Goal: Information Seeking & Learning: Find specific fact

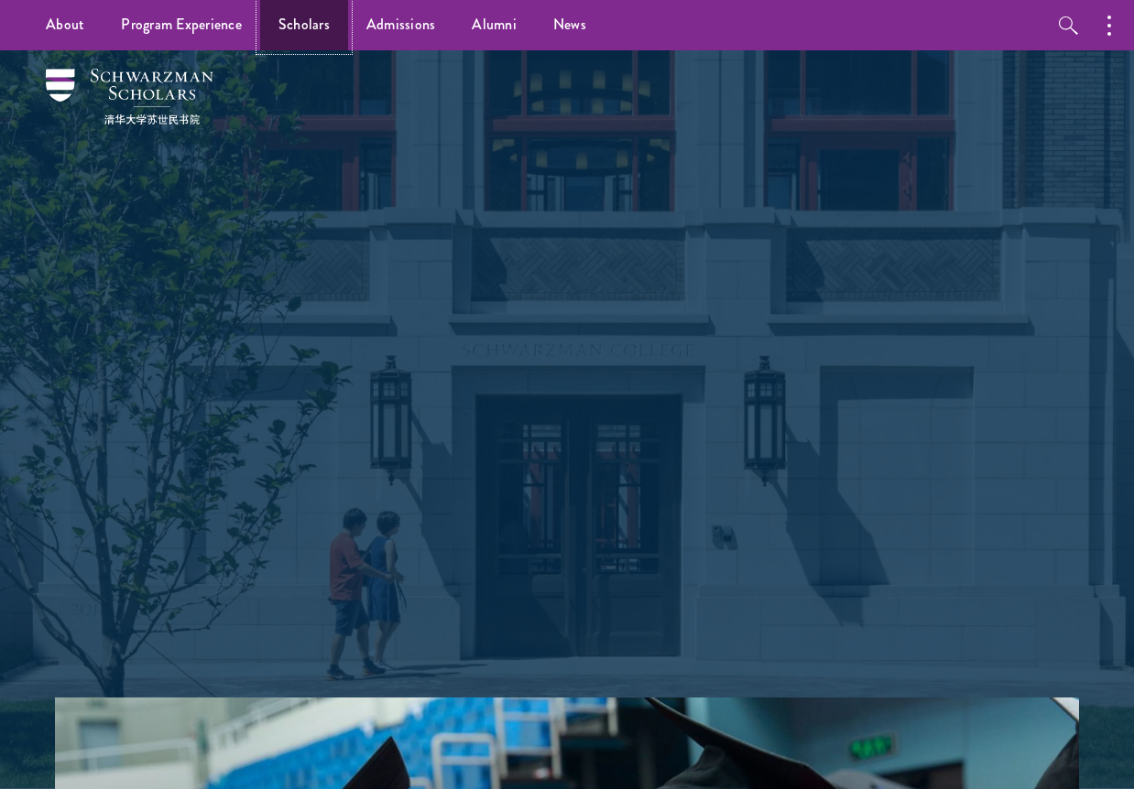
click at [322, 22] on link "Scholars" at bounding box center [304, 25] width 88 height 50
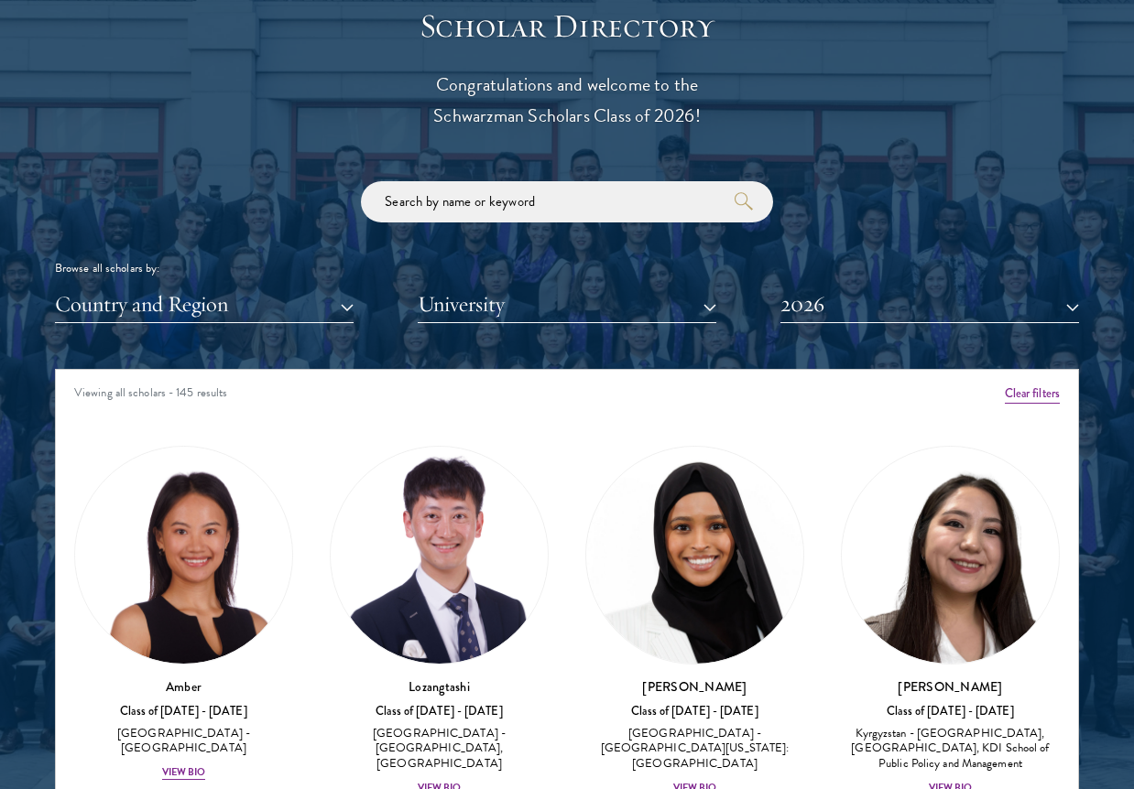
scroll to position [3, 0]
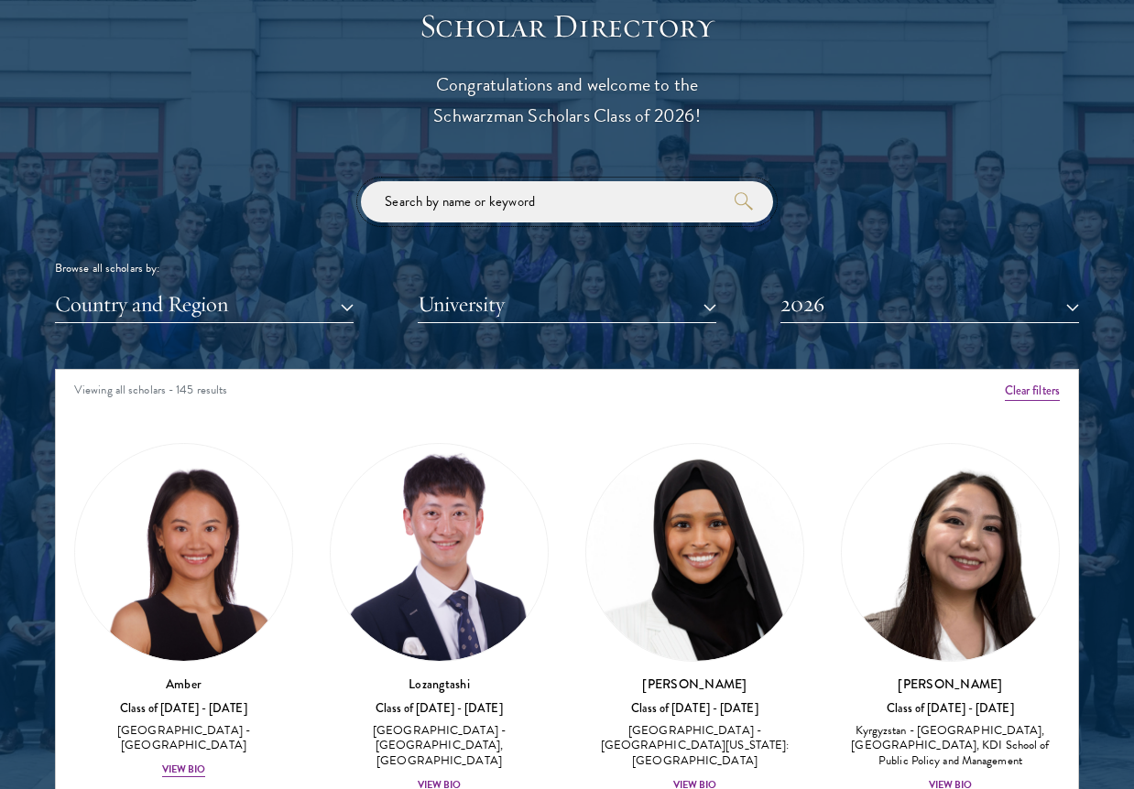
click at [521, 211] on input "search" at bounding box center [567, 201] width 412 height 41
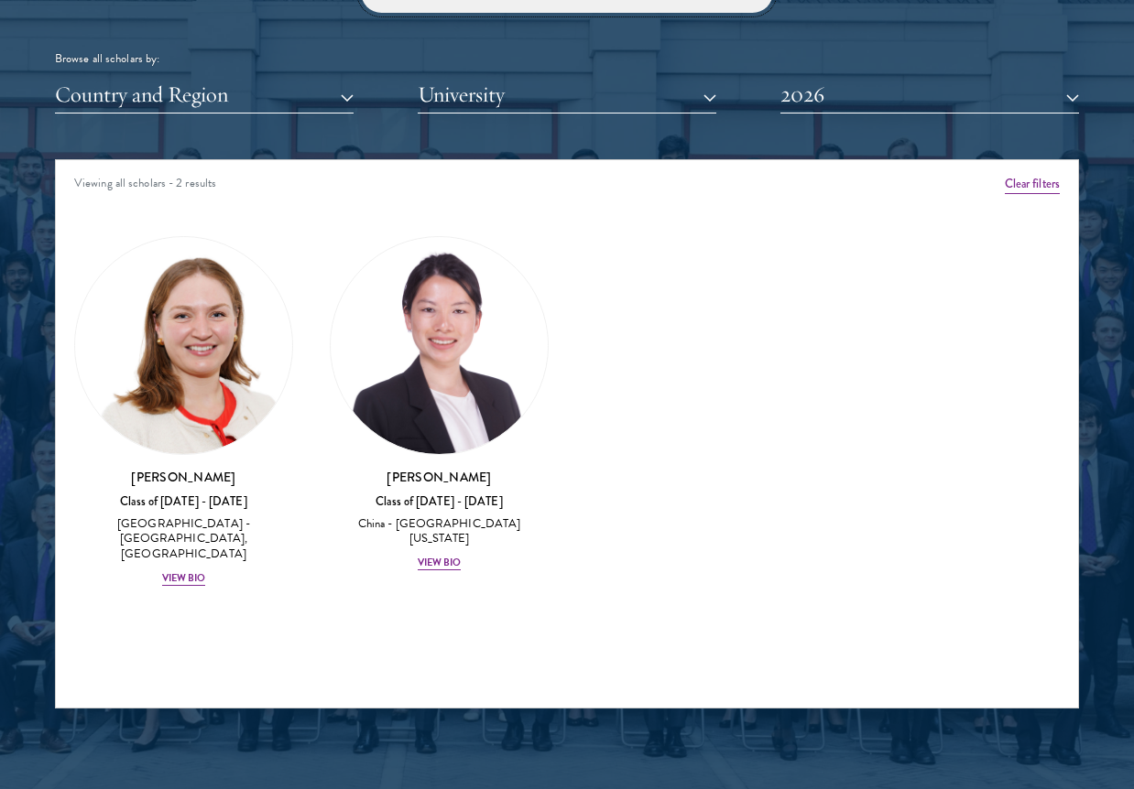
scroll to position [2233, 0]
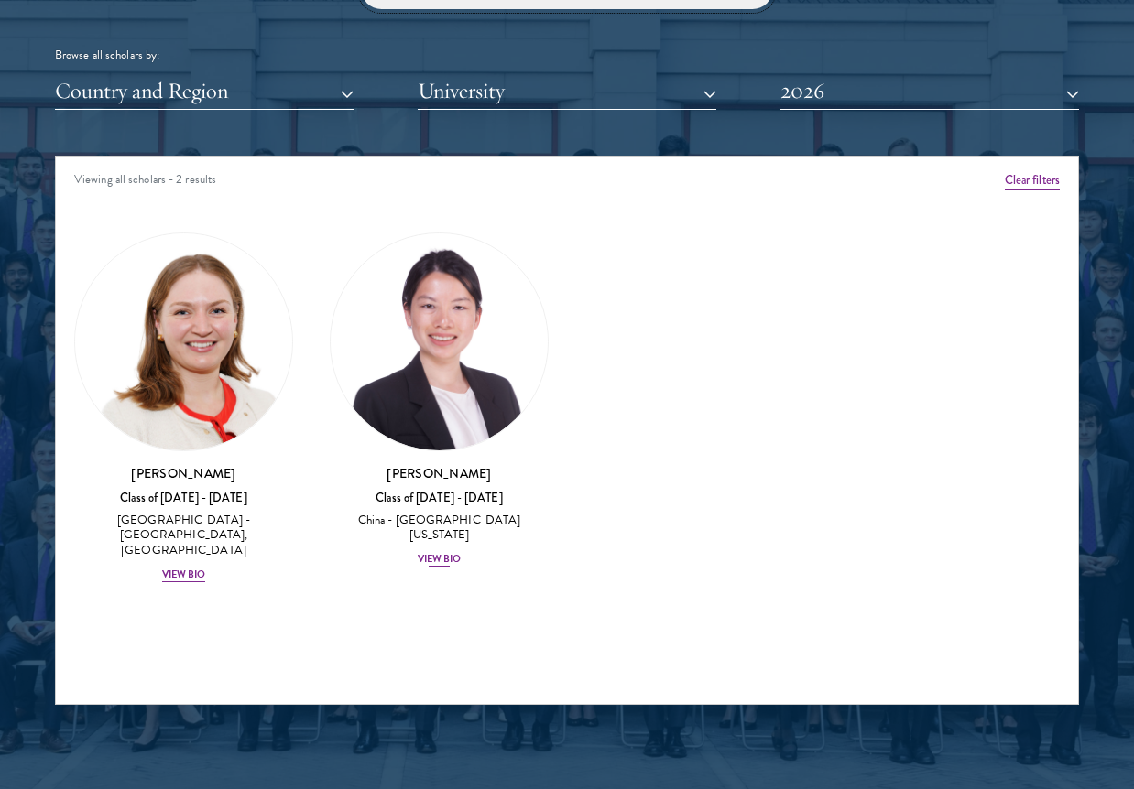
type input "rox"
click at [458, 552] on div "View Bio" at bounding box center [440, 559] width 44 height 15
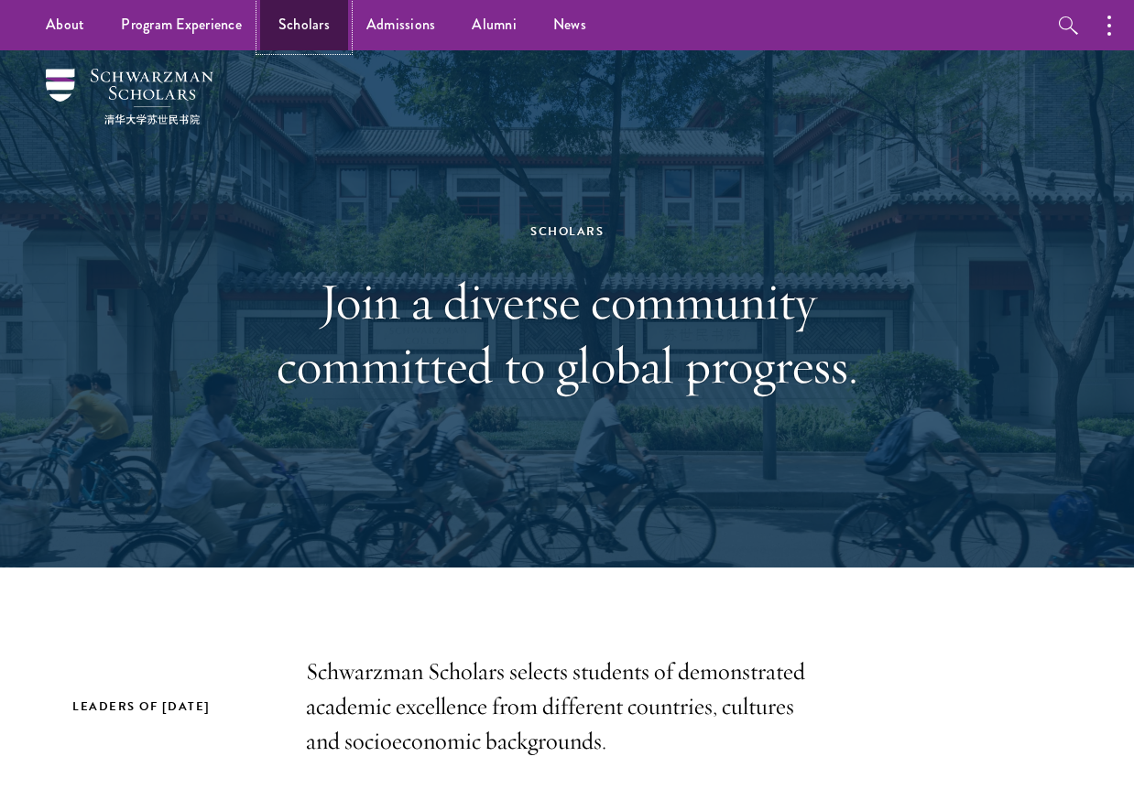
click at [310, 19] on link "Scholars" at bounding box center [304, 25] width 88 height 50
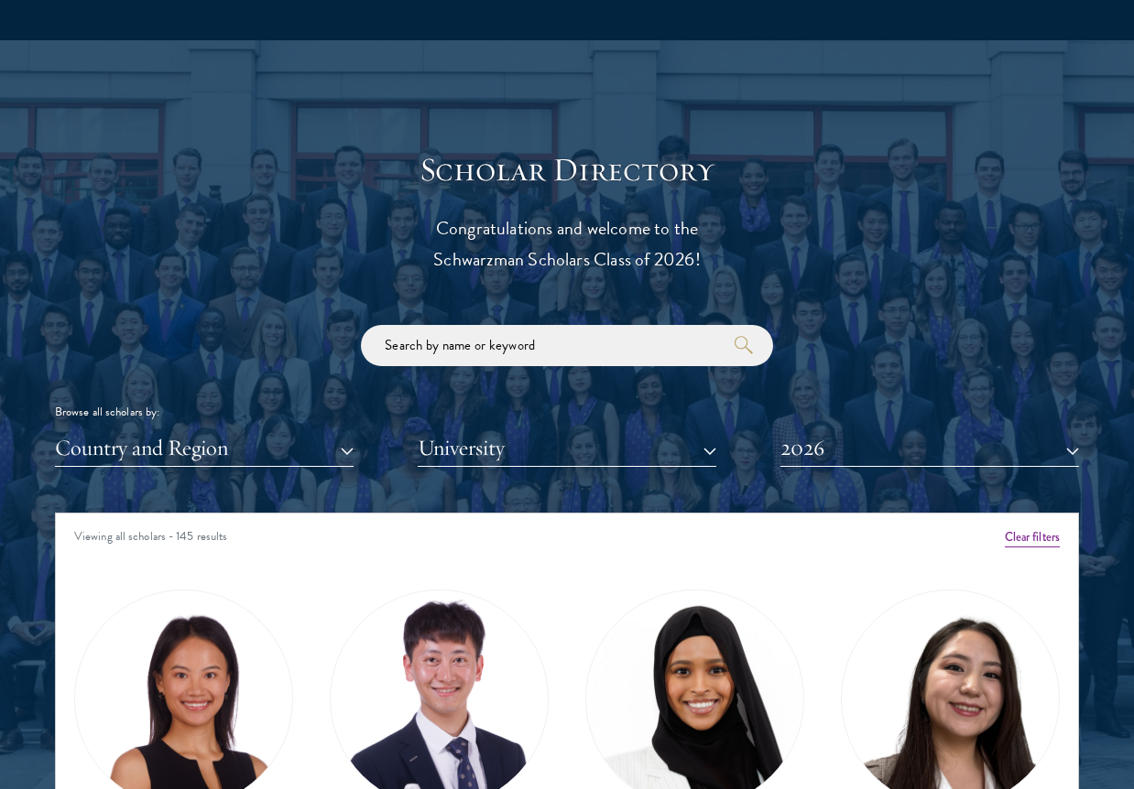
scroll to position [1937, 0]
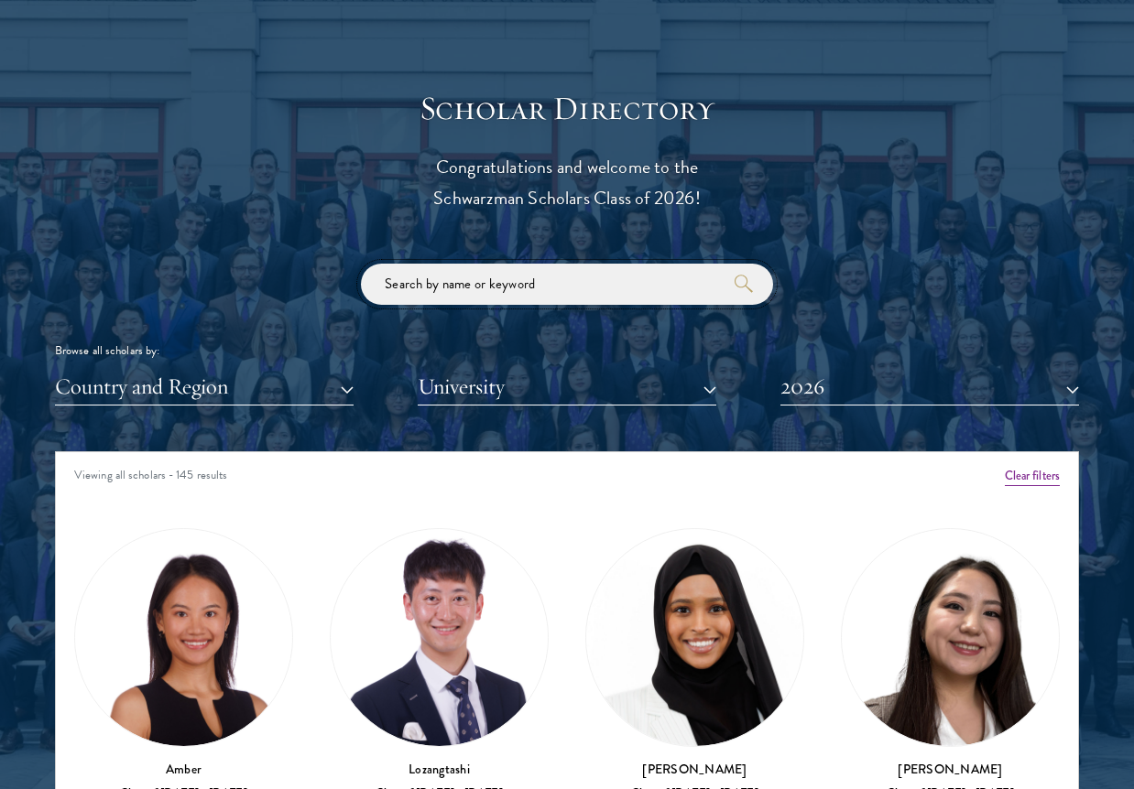
click at [459, 296] on input "search" at bounding box center [567, 284] width 412 height 41
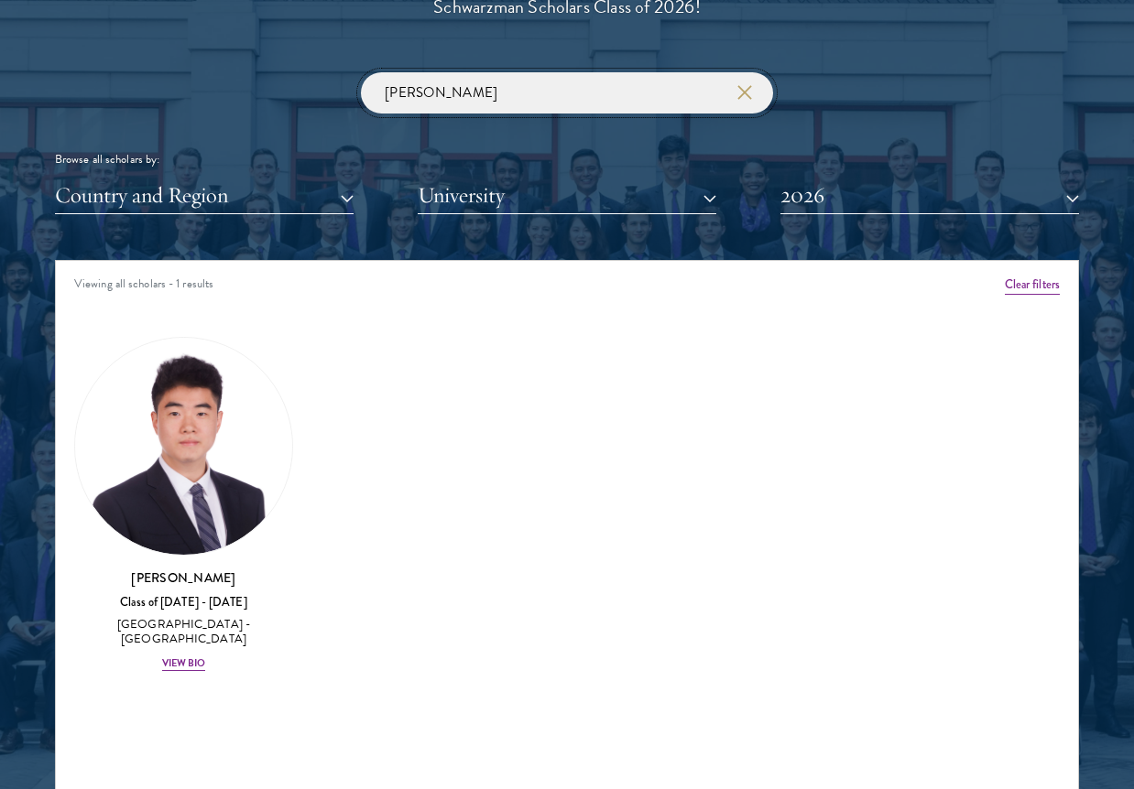
scroll to position [2133, 0]
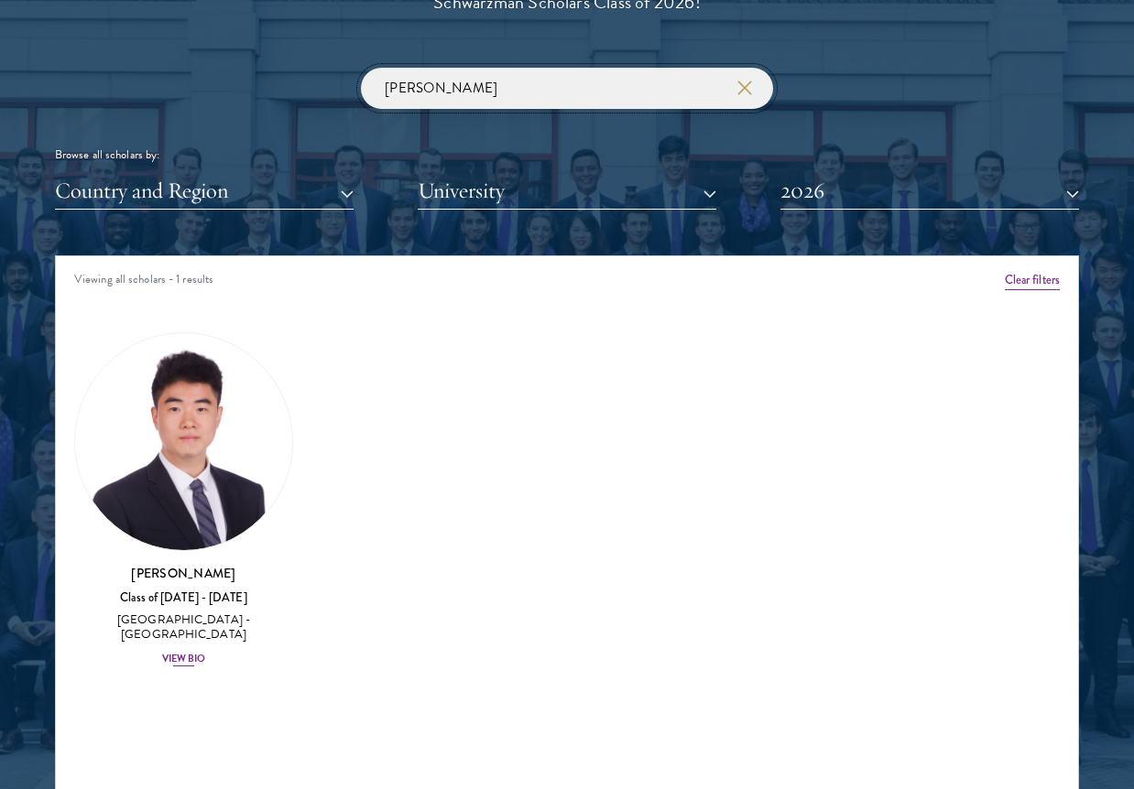
type input "[PERSON_NAME]"
click at [192, 652] on div "View Bio" at bounding box center [184, 659] width 44 height 15
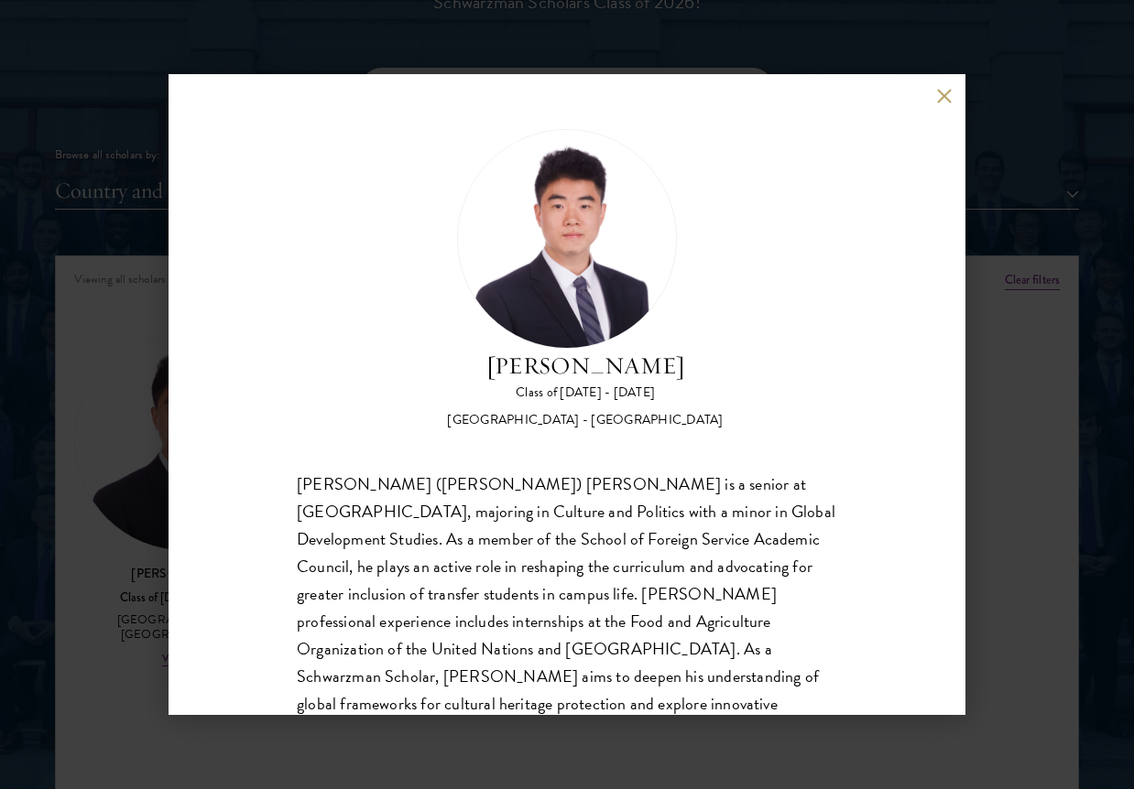
scroll to position [58, 0]
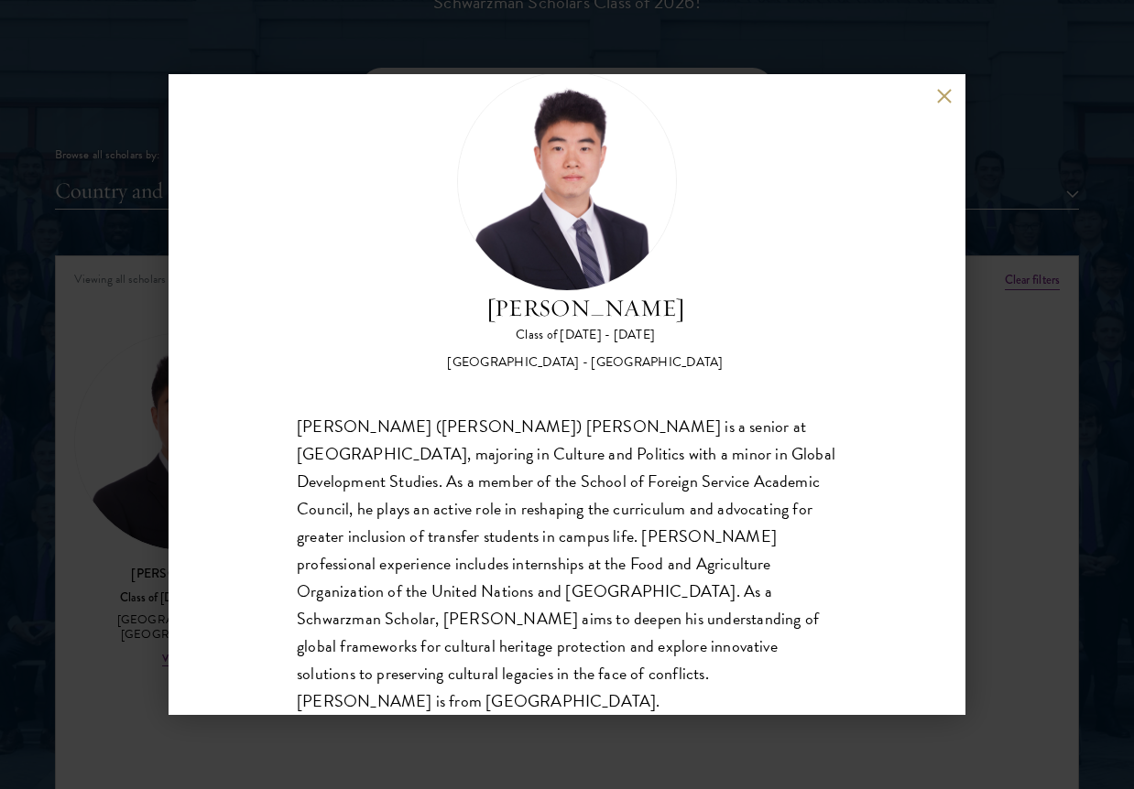
click at [940, 94] on button at bounding box center [944, 96] width 16 height 16
